Goal: Transaction & Acquisition: Purchase product/service

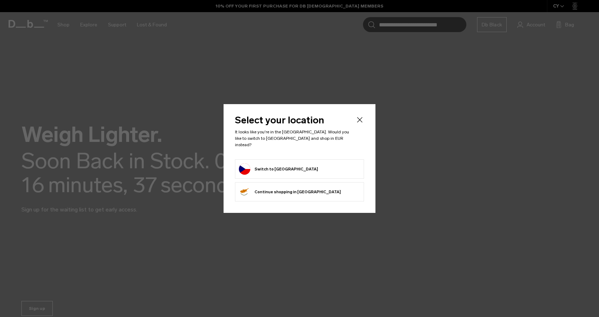
click at [273, 163] on button "Switch to Czechia" at bounding box center [278, 168] width 79 height 11
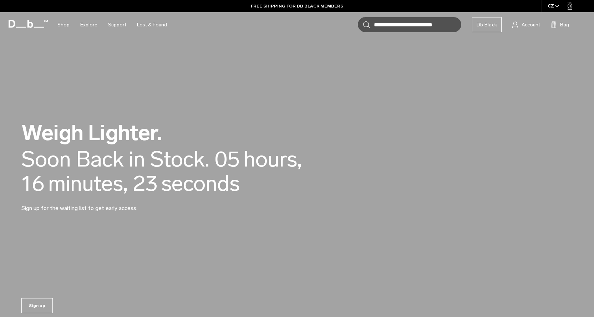
click at [152, 151] on div "Soon Back in Stock." at bounding box center [115, 159] width 188 height 24
click at [173, 175] on span "seconds" at bounding box center [199, 183] width 78 height 24
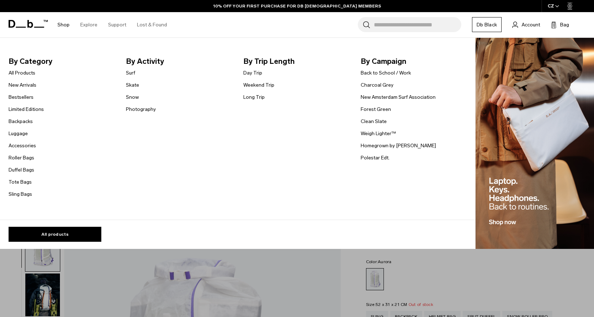
click at [61, 30] on link "Shop" at bounding box center [63, 24] width 12 height 25
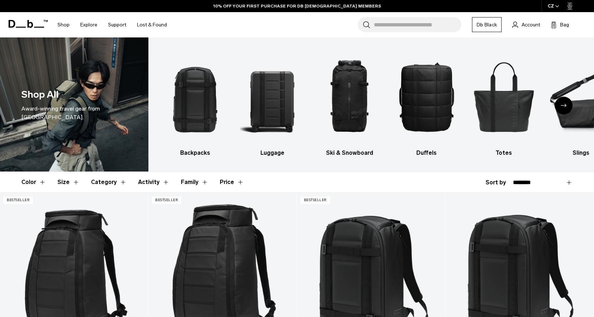
click at [565, 107] on icon "Next slide" at bounding box center [563, 105] width 6 height 3
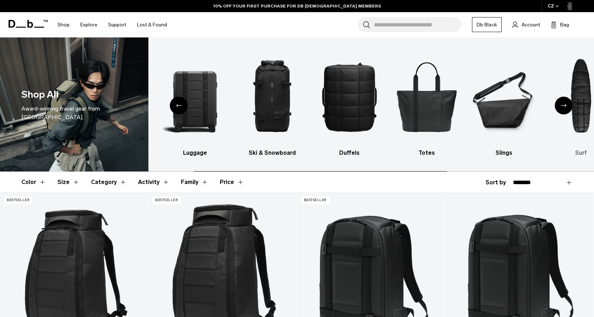
click at [554, 106] on img "7 / 10" at bounding box center [580, 96] width 65 height 97
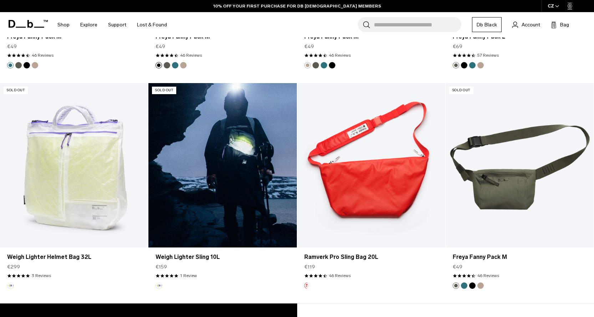
scroll to position [1640, 0]
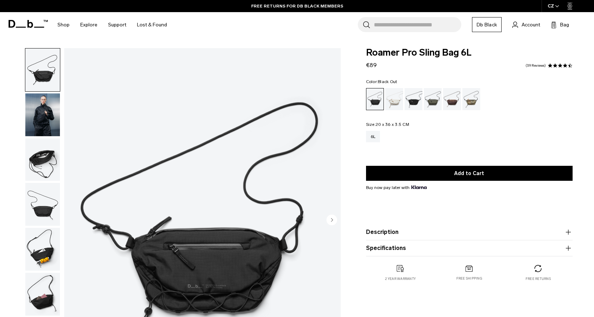
click at [38, 165] on img "button" at bounding box center [42, 159] width 35 height 43
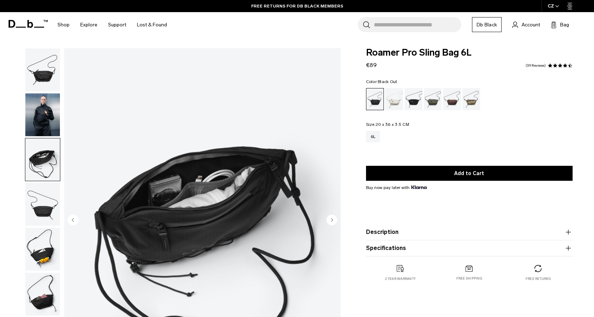
click at [44, 200] on img "button" at bounding box center [42, 204] width 35 height 43
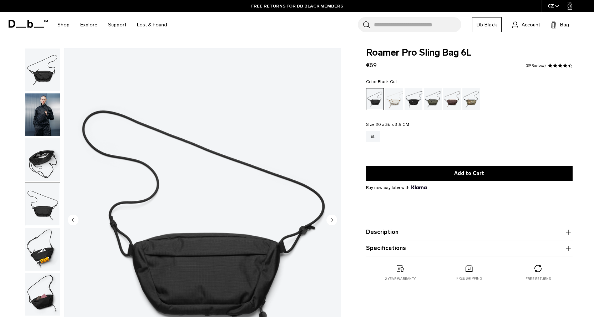
click at [47, 224] on img "button" at bounding box center [42, 204] width 35 height 43
click at [45, 262] on img "button" at bounding box center [42, 249] width 35 height 43
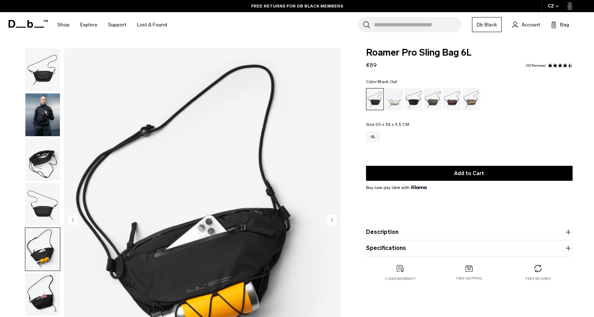
scroll to position [71, 0]
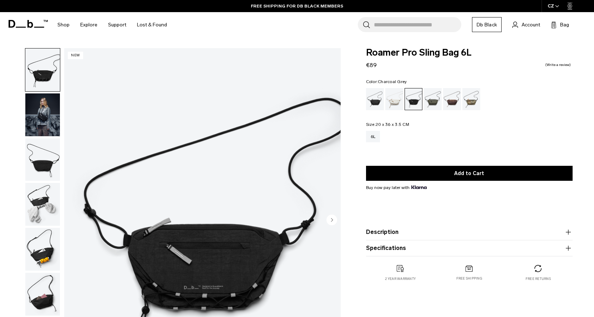
click at [43, 121] on img "button" at bounding box center [42, 114] width 35 height 43
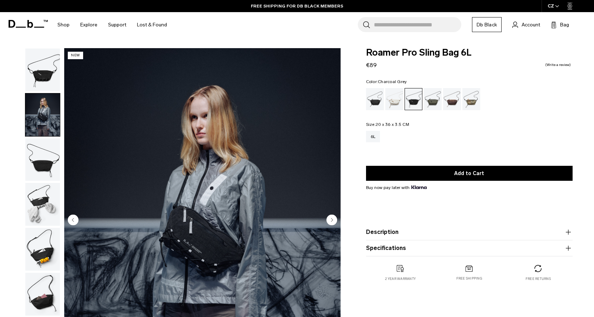
click at [216, 237] on img "2 / 7" at bounding box center [202, 220] width 276 height 345
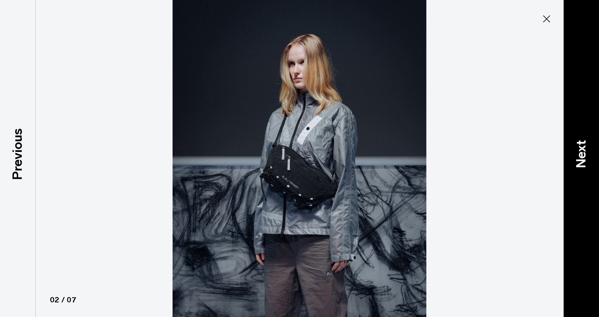
click at [569, 91] on div "Next" at bounding box center [581, 158] width 36 height 317
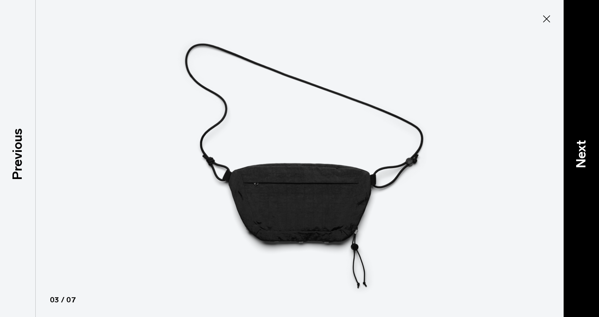
click at [569, 91] on div "Next" at bounding box center [581, 158] width 36 height 317
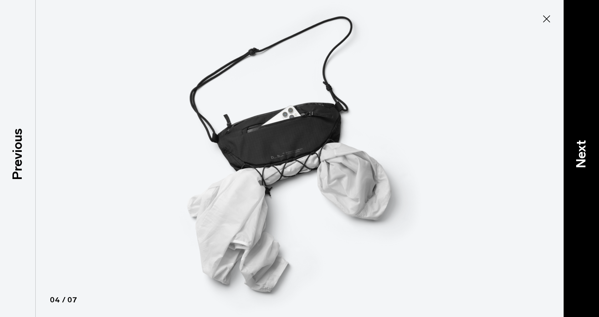
click at [569, 91] on div "Next" at bounding box center [581, 158] width 36 height 317
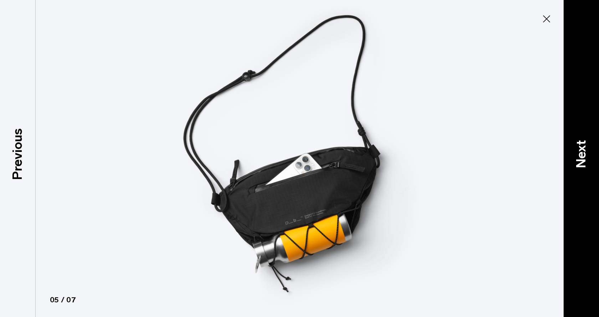
click at [569, 91] on div "Next" at bounding box center [581, 158] width 36 height 317
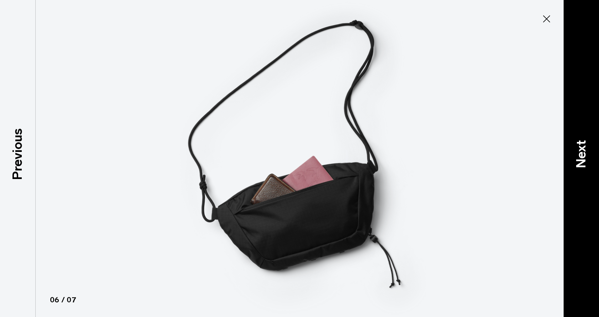
click at [569, 91] on div "Next" at bounding box center [581, 158] width 36 height 317
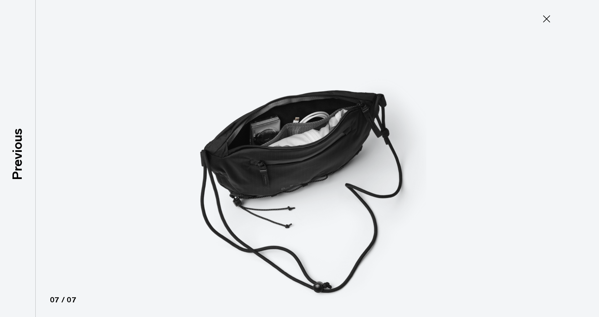
click at [569, 91] on div at bounding box center [299, 158] width 599 height 317
click at [539, 18] on button "Close" at bounding box center [547, 18] width 24 height 15
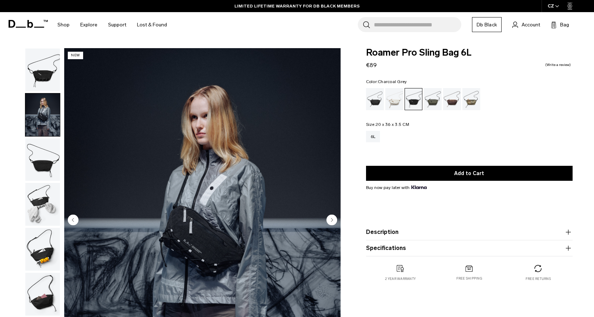
click at [384, 97] on ul at bounding box center [469, 99] width 206 height 22
click at [378, 99] on div "Black Out" at bounding box center [375, 99] width 18 height 22
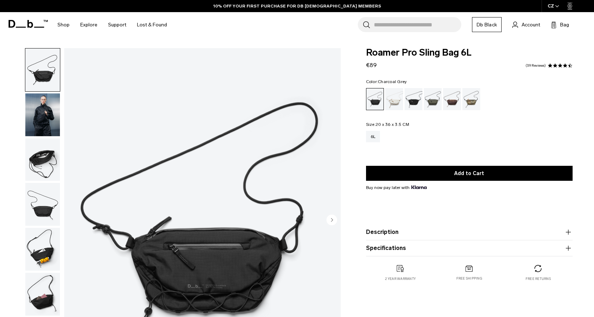
click at [423, 94] on ul at bounding box center [469, 99] width 206 height 22
click at [411, 98] on div "Charcoal Grey" at bounding box center [413, 99] width 18 height 22
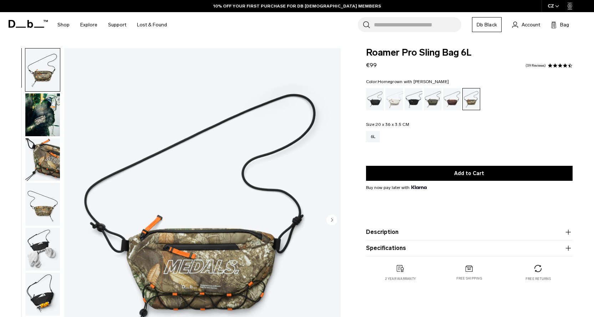
click at [443, 97] on div "Homegrown with Lu" at bounding box center [452, 99] width 18 height 22
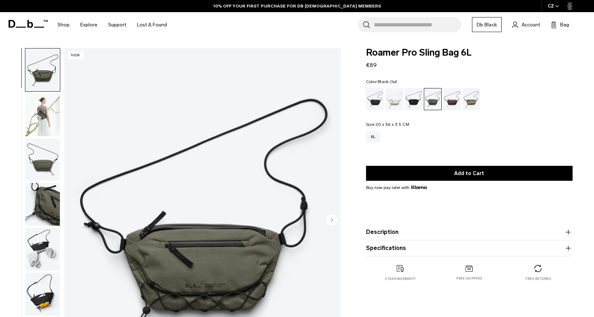
click at [370, 96] on div "Black Out" at bounding box center [375, 99] width 18 height 22
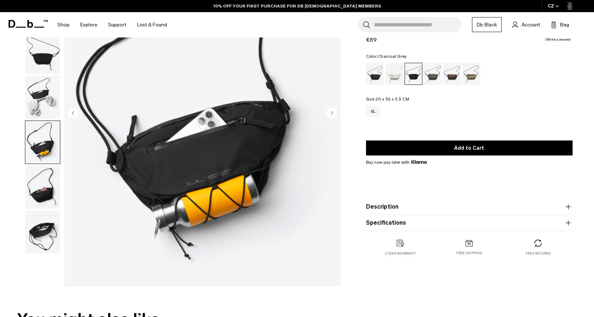
click at [47, 100] on img "button" at bounding box center [42, 97] width 35 height 43
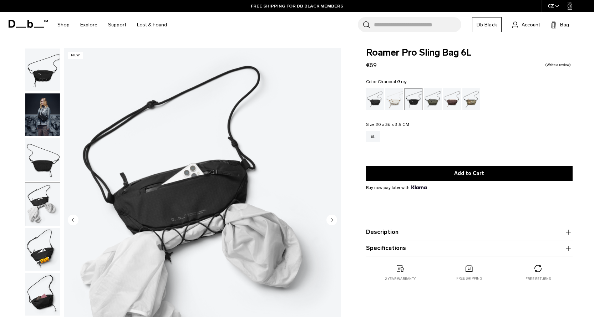
click at [47, 140] on img "button" at bounding box center [42, 159] width 35 height 43
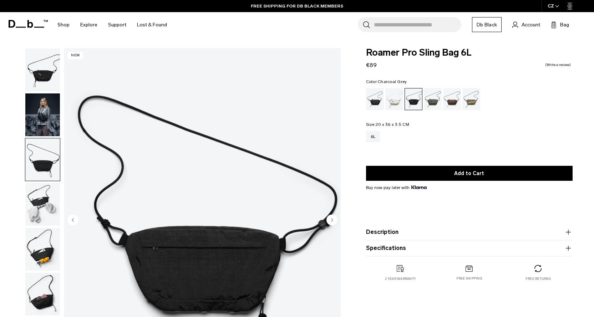
click at [52, 119] on img "button" at bounding box center [42, 114] width 35 height 43
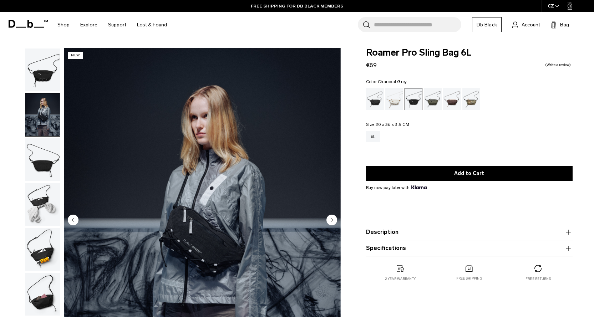
click at [154, 189] on img "2 / 7" at bounding box center [202, 220] width 276 height 345
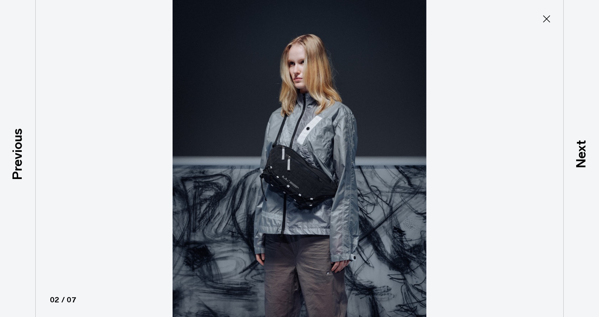
click at [270, 148] on img at bounding box center [299, 158] width 321 height 317
click at [271, 147] on img at bounding box center [299, 158] width 321 height 317
click at [490, 57] on div at bounding box center [299, 158] width 599 height 317
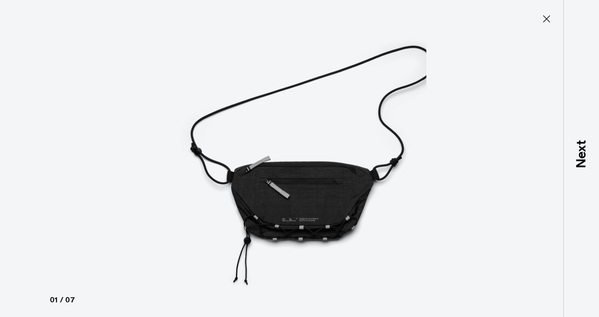
click at [549, 22] on icon at bounding box center [546, 18] width 7 height 7
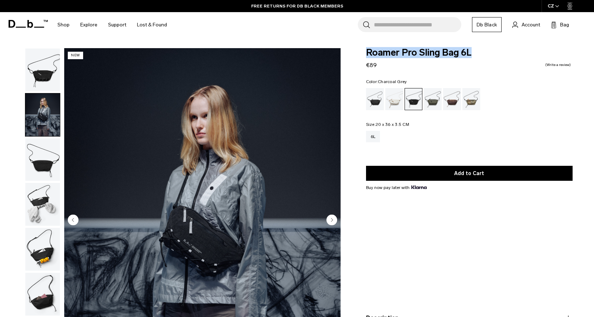
drag, startPoint x: 368, startPoint y: 50, endPoint x: 473, endPoint y: 53, distance: 104.9
click at [473, 53] on span "Roamer Pro Sling Bag 6L" at bounding box center [469, 52] width 206 height 9
copy span "Roamer Pro Sling Bag 6L"
